Goal: Task Accomplishment & Management: Use online tool/utility

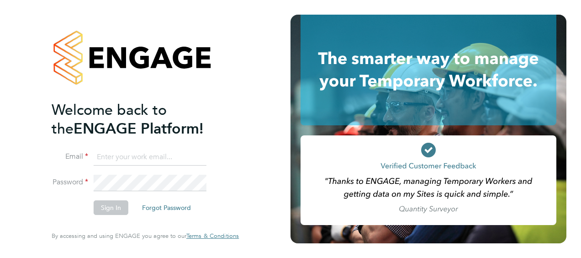
drag, startPoint x: 0, startPoint y: 0, endPoint x: 130, endPoint y: 154, distance: 201.6
click at [130, 154] on input at bounding box center [150, 157] width 113 height 16
type input "[PERSON_NAME][EMAIL_ADDRESS][DOMAIN_NAME]"
click at [106, 211] on button "Sign In" at bounding box center [111, 207] width 35 height 15
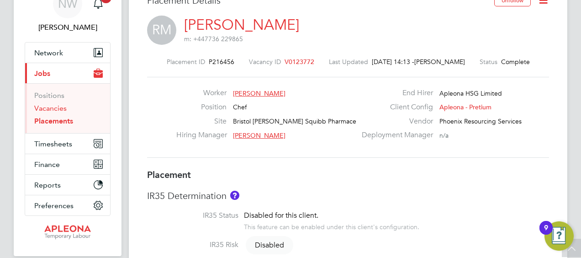
click at [56, 105] on link "Vacancies" at bounding box center [50, 108] width 32 height 9
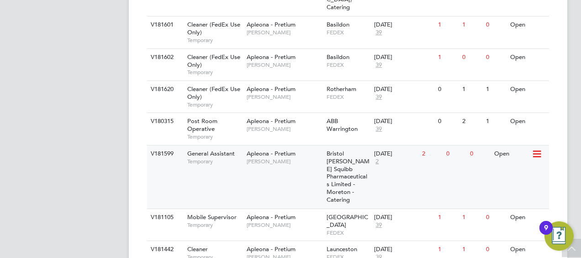
click at [495, 145] on div "Open" at bounding box center [512, 153] width 40 height 17
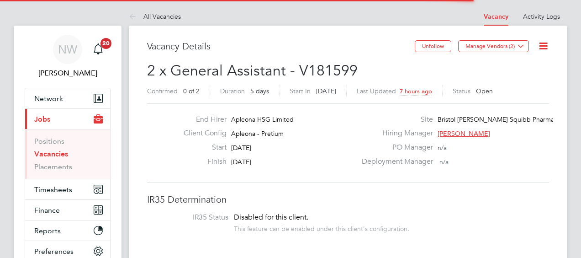
scroll to position [27, 64]
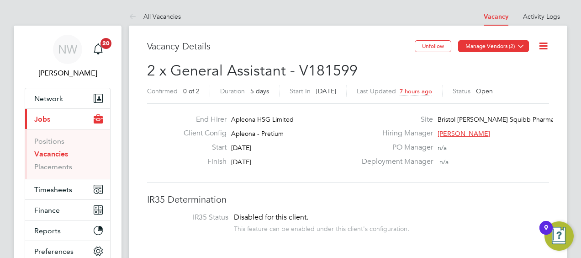
click at [520, 46] on icon at bounding box center [520, 45] width 7 height 7
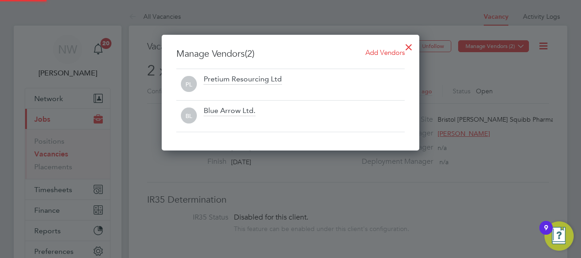
scroll to position [115, 258]
click at [374, 53] on span "Add Vendors" at bounding box center [384, 52] width 39 height 9
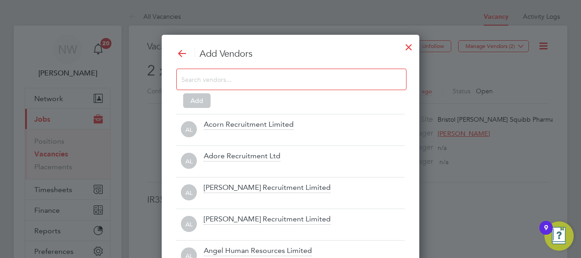
scroll to position [254, 258]
click at [212, 77] on input at bounding box center [284, 79] width 206 height 12
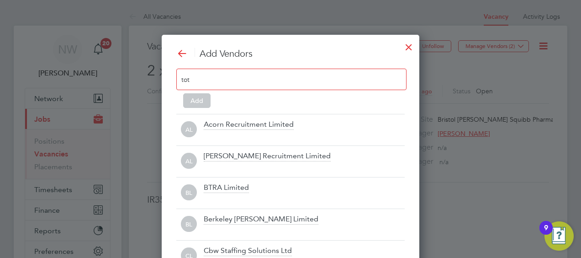
scroll to position [4, 5]
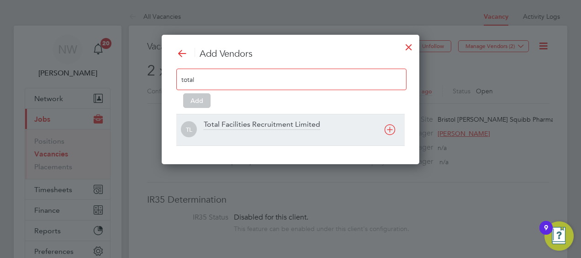
type input "total"
click at [237, 122] on div "Total Facilities Recruitment Limited" at bounding box center [262, 125] width 116 height 10
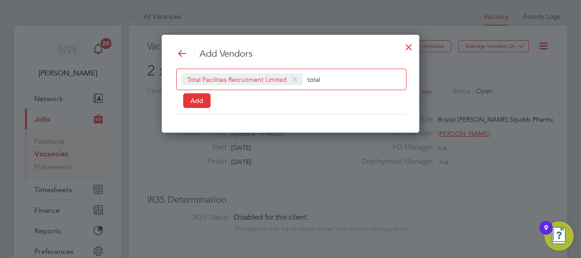
scroll to position [5, 5]
click at [194, 100] on button "Add" at bounding box center [196, 100] width 27 height 15
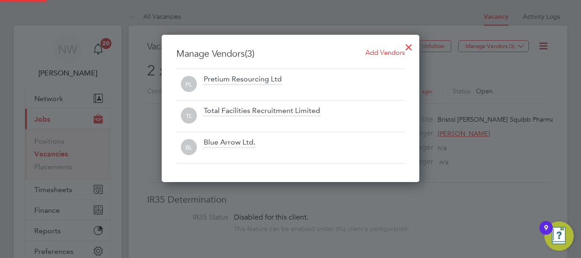
scroll to position [147, 258]
click at [402, 50] on div at bounding box center [409, 45] width 16 height 16
